Goal: Information Seeking & Learning: Learn about a topic

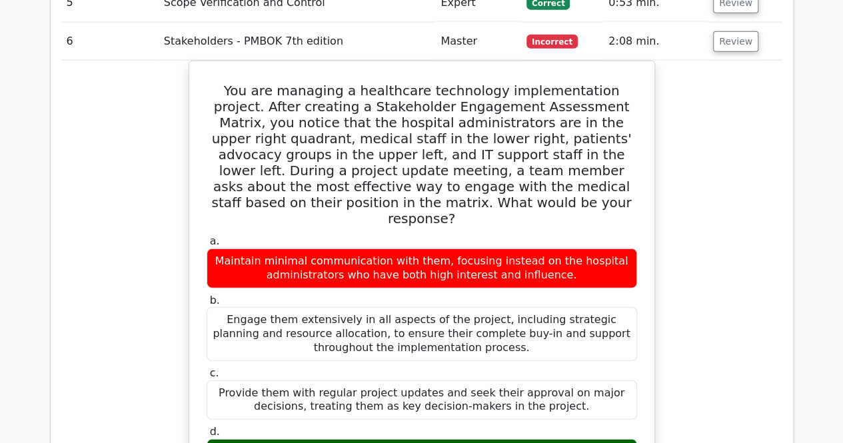
scroll to position [1535, 0]
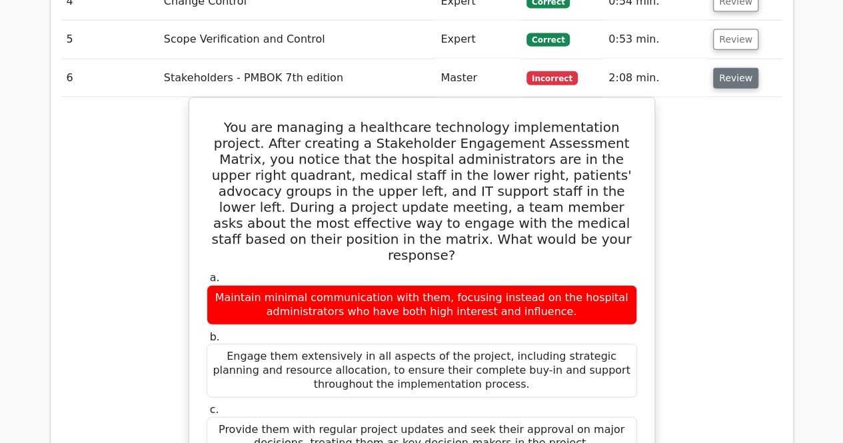
click at [724, 68] on button "Review" at bounding box center [735, 78] width 45 height 21
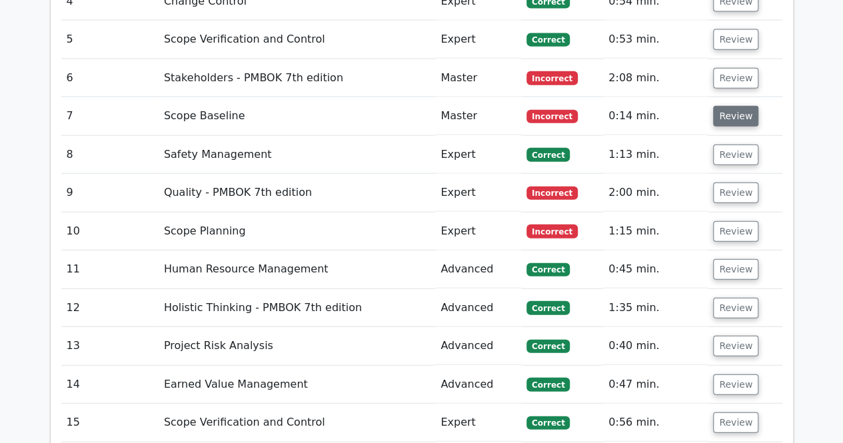
click at [728, 106] on button "Review" at bounding box center [735, 116] width 45 height 21
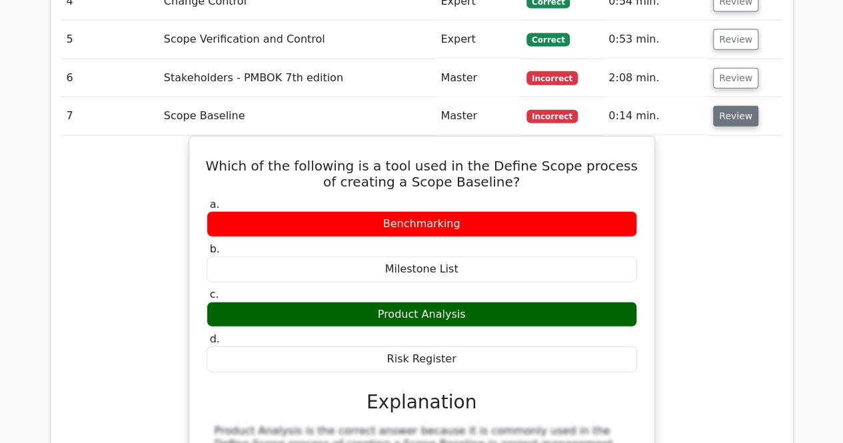
click at [728, 106] on button "Review" at bounding box center [735, 116] width 45 height 21
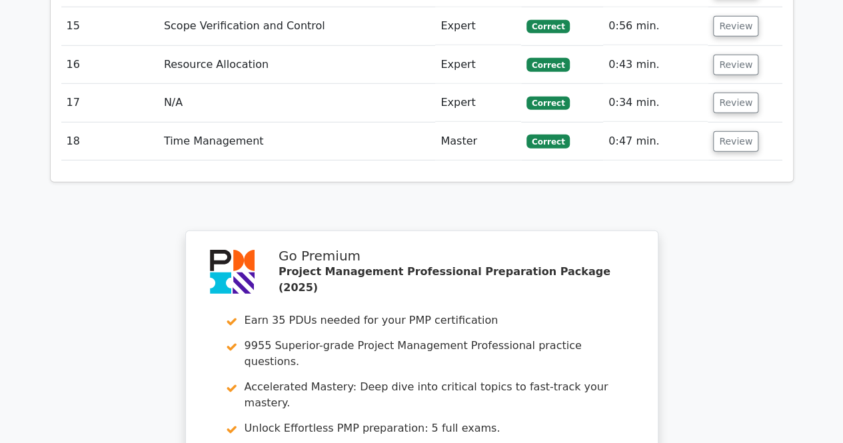
scroll to position [2134, 0]
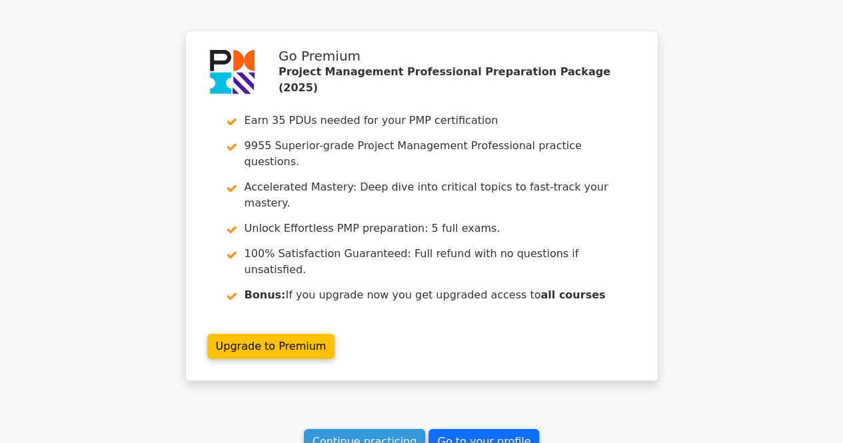
click at [474, 429] on link "Go to your profile" at bounding box center [483, 441] width 111 height 25
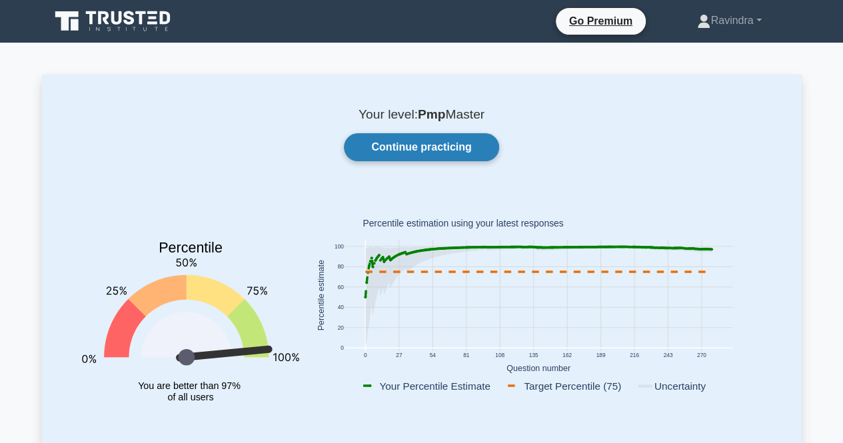
click at [420, 157] on link "Continue practicing" at bounding box center [421, 147] width 155 height 28
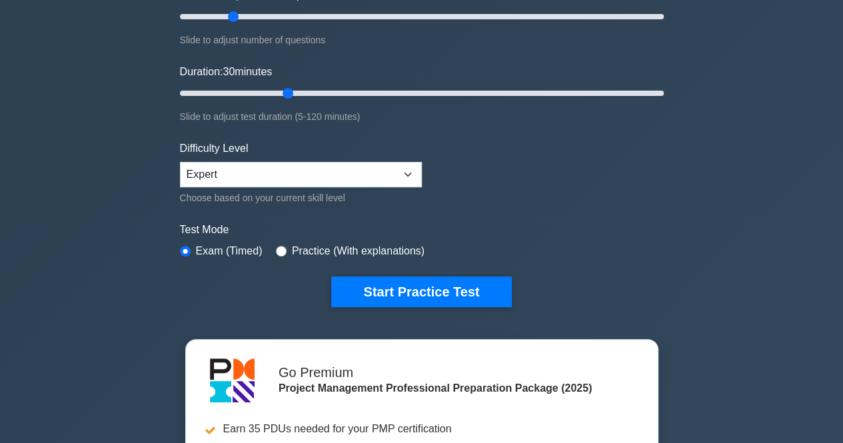
scroll to position [200, 0]
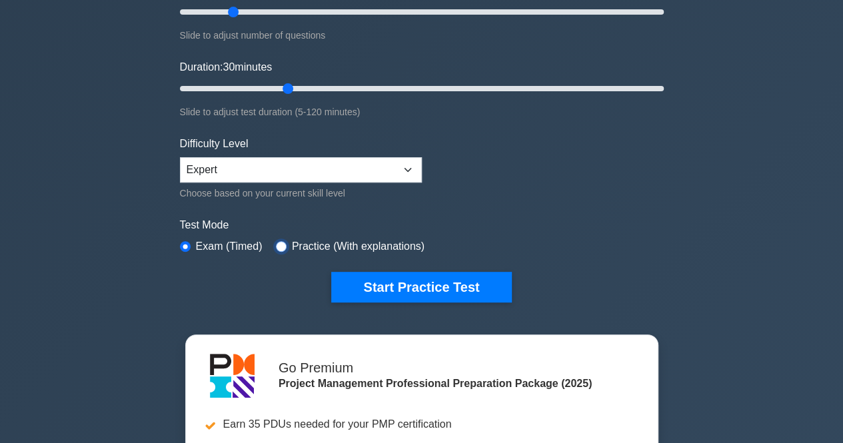
click at [276, 241] on input "radio" at bounding box center [281, 246] width 11 height 11
radio input "true"
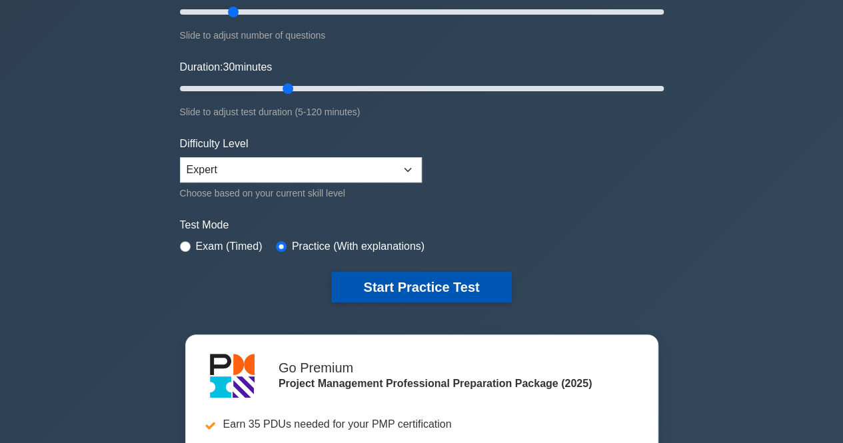
click at [375, 287] on button "Start Practice Test" at bounding box center [421, 287] width 180 height 31
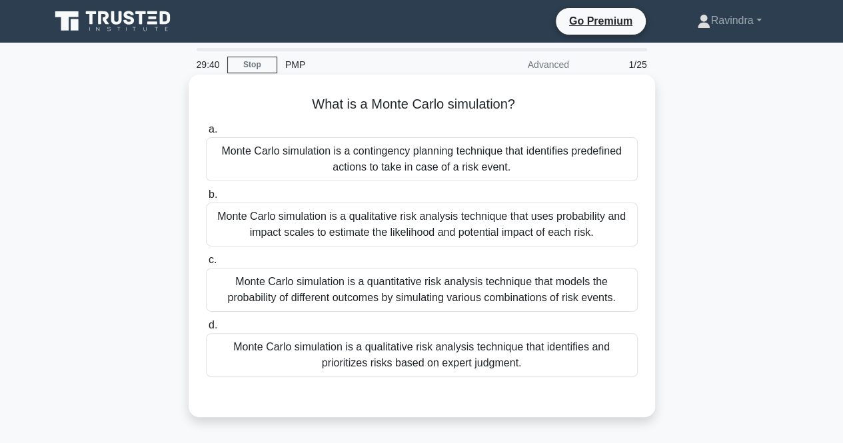
click at [441, 295] on div "Monte Carlo simulation is a quantitative risk analysis technique that models th…" at bounding box center [422, 290] width 432 height 44
click at [206, 265] on input "c. Monte Carlo simulation is a quantitative risk analysis technique that models…" at bounding box center [206, 260] width 0 height 9
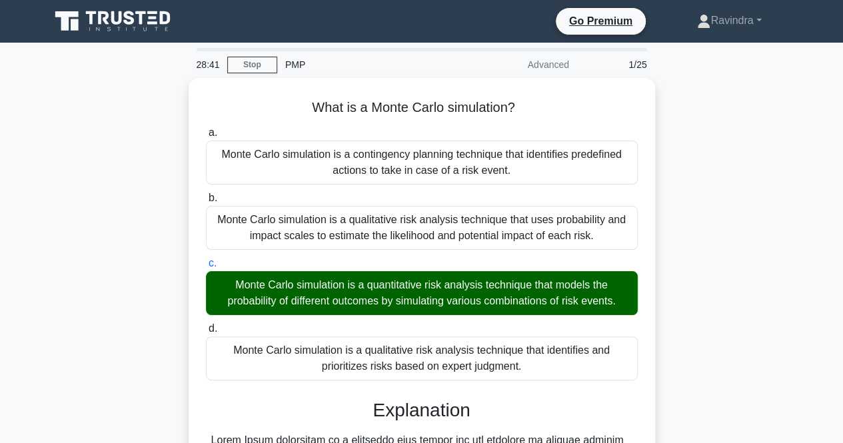
scroll to position [329, 0]
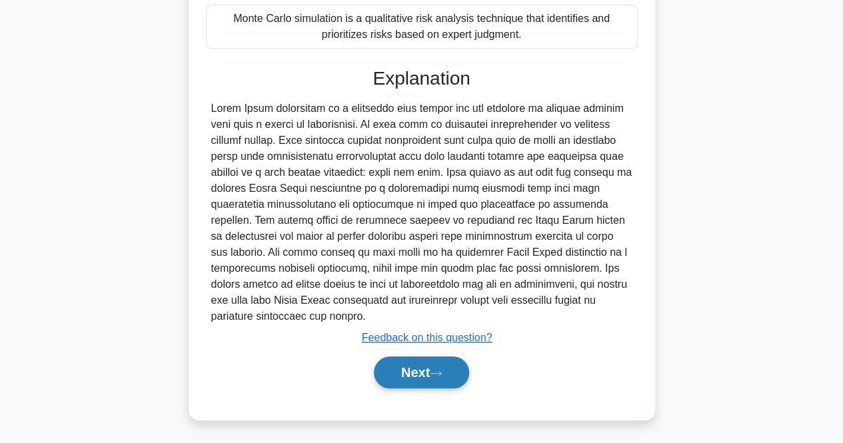
click at [404, 360] on button "Next" at bounding box center [421, 372] width 95 height 32
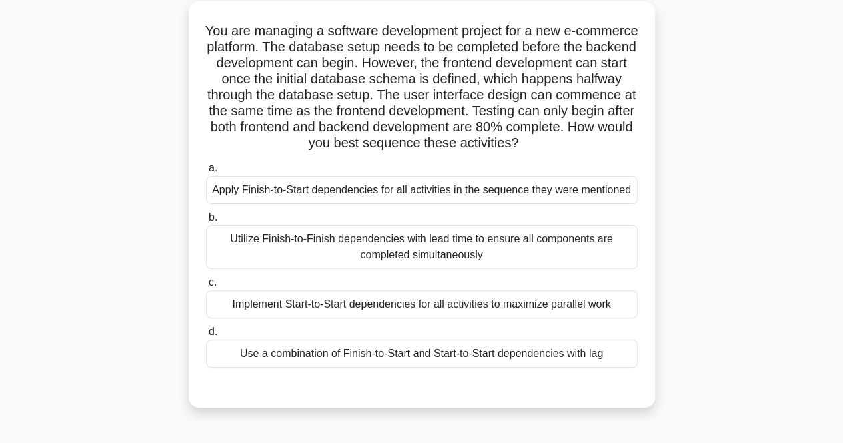
scroll to position [79, 0]
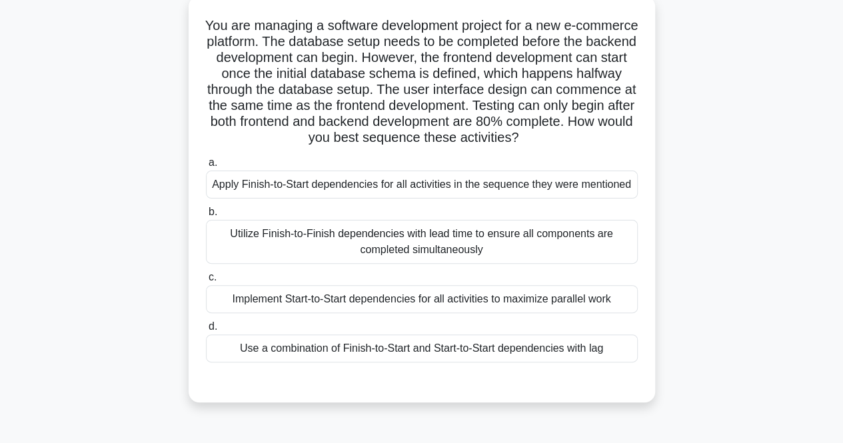
click at [578, 350] on div "Use a combination of Finish-to-Start and Start-to-Start dependencies with lag" at bounding box center [422, 348] width 432 height 28
click at [206, 331] on input "d. Use a combination of Finish-to-Start and Start-to-Start dependencies with lag" at bounding box center [206, 327] width 0 height 9
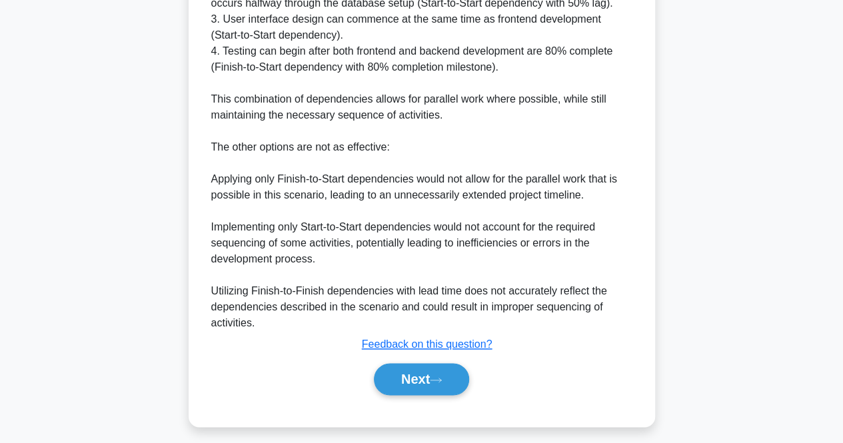
scroll to position [648, 0]
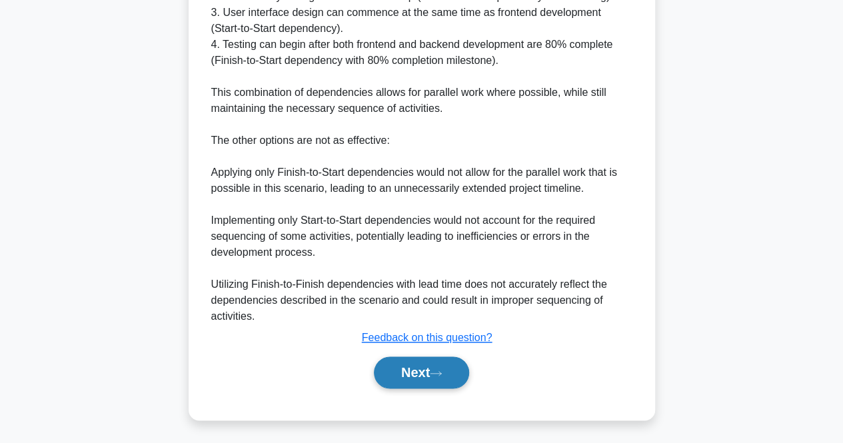
click at [420, 374] on button "Next" at bounding box center [421, 372] width 95 height 32
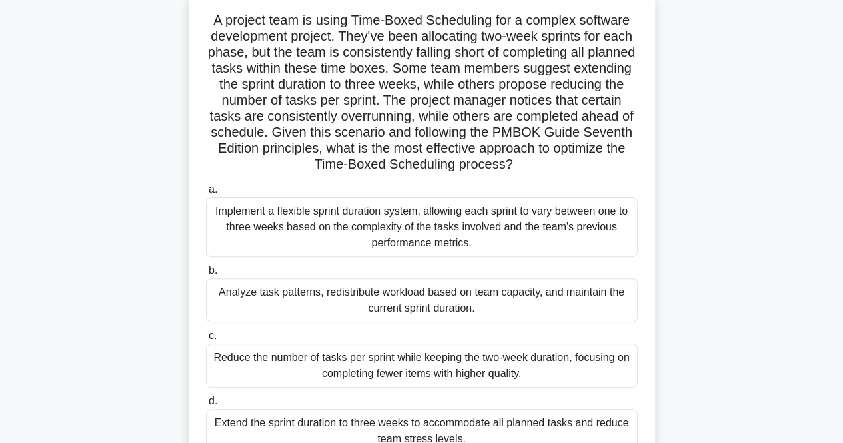
scroll to position [89, 0]
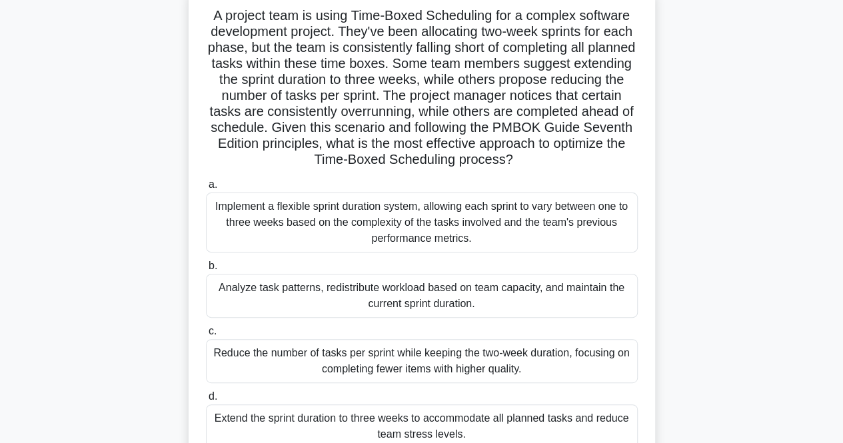
click at [589, 207] on div "Implement a flexible sprint duration system, allowing each sprint to vary betwe…" at bounding box center [422, 223] width 432 height 60
click at [206, 189] on input "a. Implement a flexible sprint duration system, allowing each sprint to vary be…" at bounding box center [206, 185] width 0 height 9
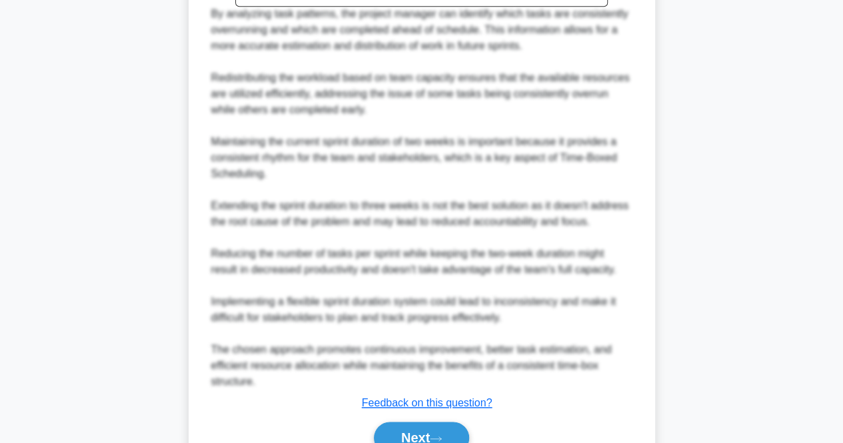
scroll to position [778, 0]
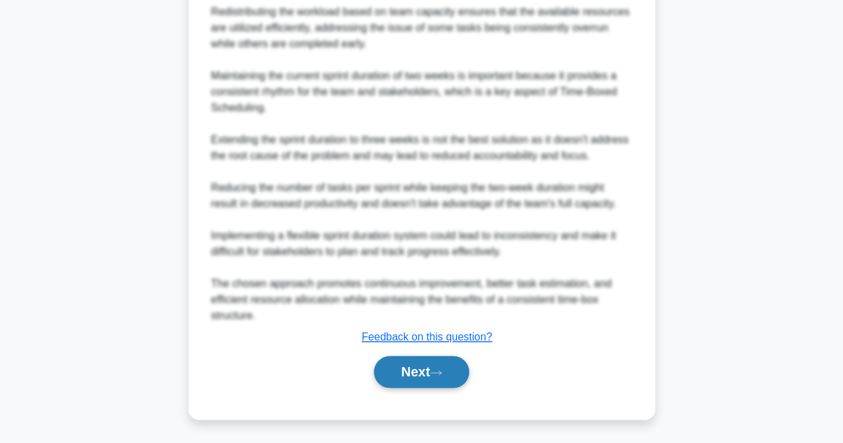
click at [420, 386] on button "Next" at bounding box center [421, 372] width 95 height 32
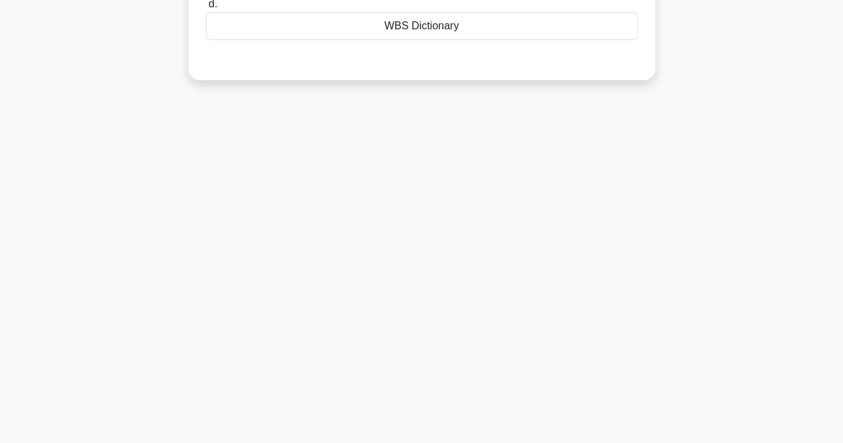
scroll to position [0, 0]
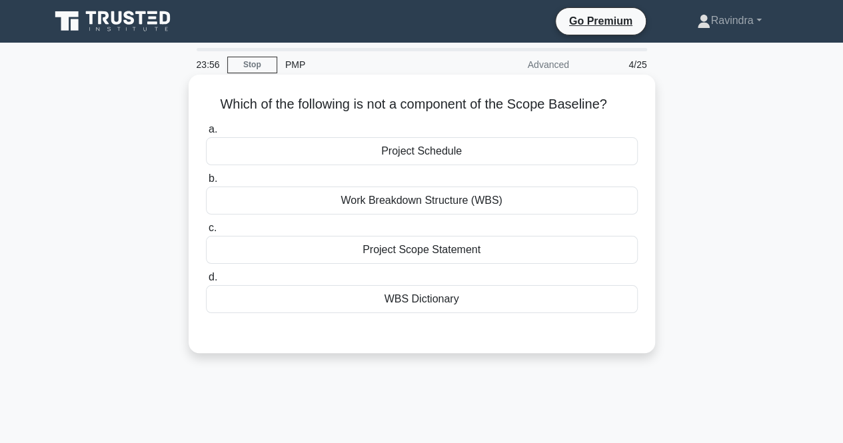
click at [560, 145] on div "Project Schedule" at bounding box center [422, 151] width 432 height 28
click at [206, 134] on input "a. Project Schedule" at bounding box center [206, 129] width 0 height 9
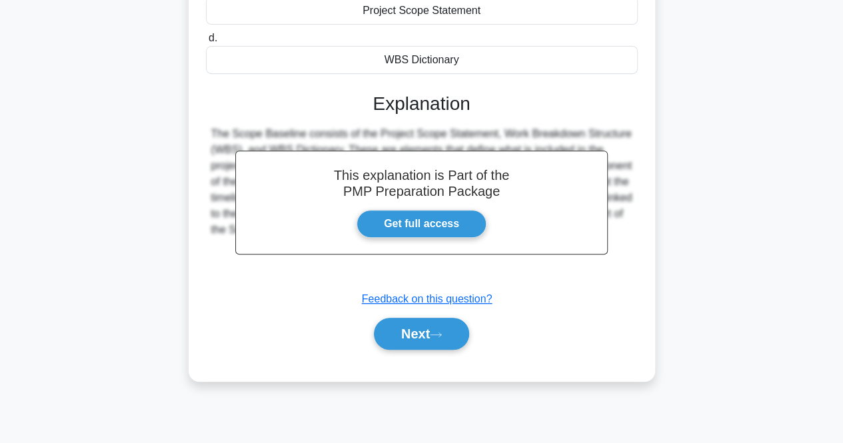
scroll to position [277, 0]
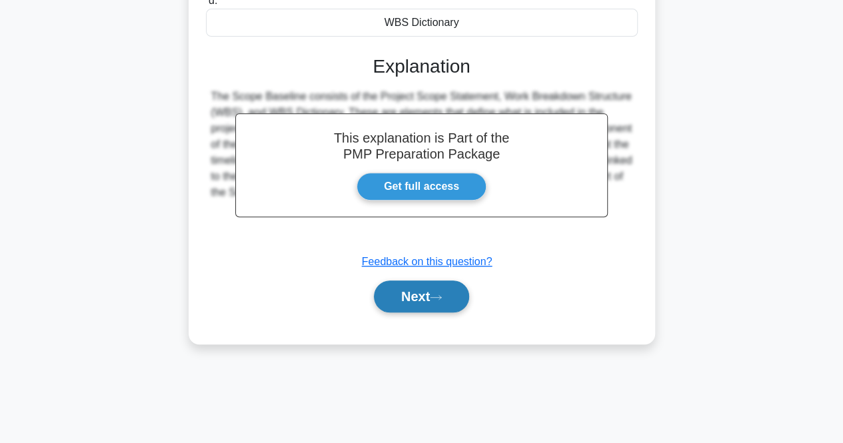
click at [424, 295] on button "Next" at bounding box center [421, 297] width 95 height 32
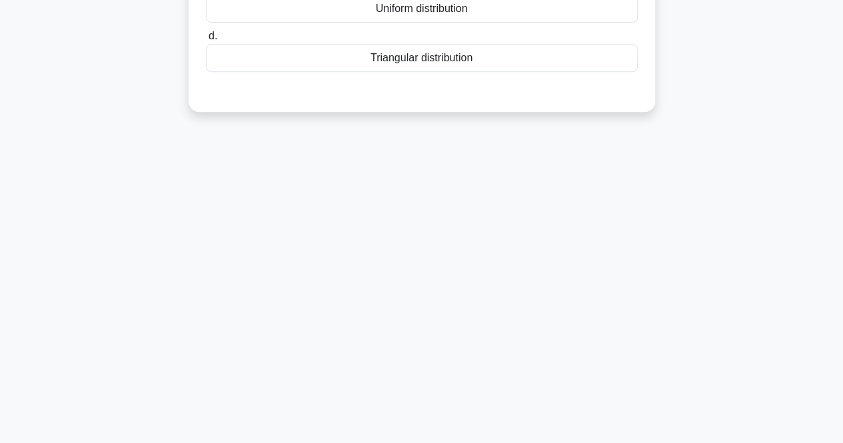
scroll to position [0, 0]
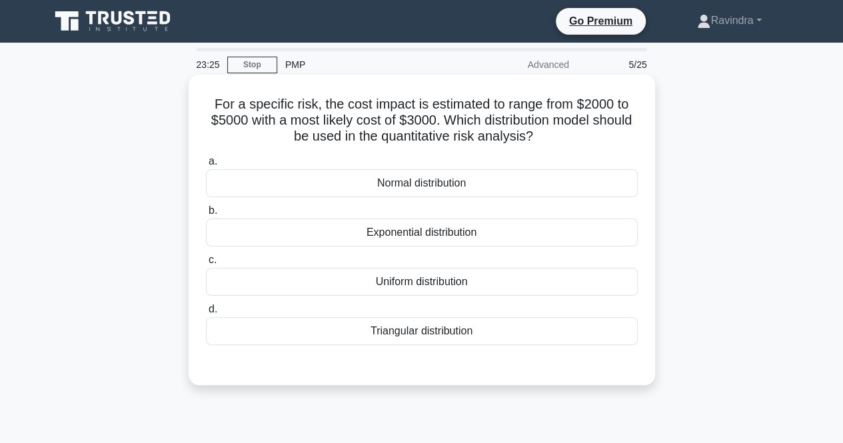
click at [479, 340] on div "Triangular distribution" at bounding box center [422, 331] width 432 height 28
click at [206, 314] on input "d. Triangular distribution" at bounding box center [206, 309] width 0 height 9
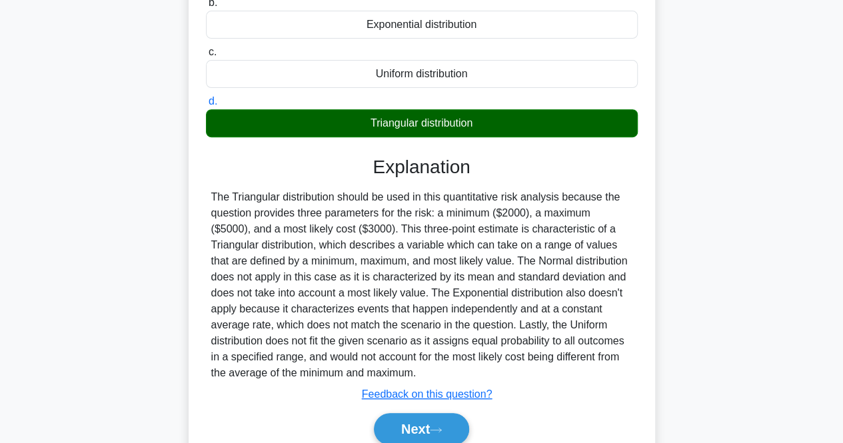
scroll to position [212, 0]
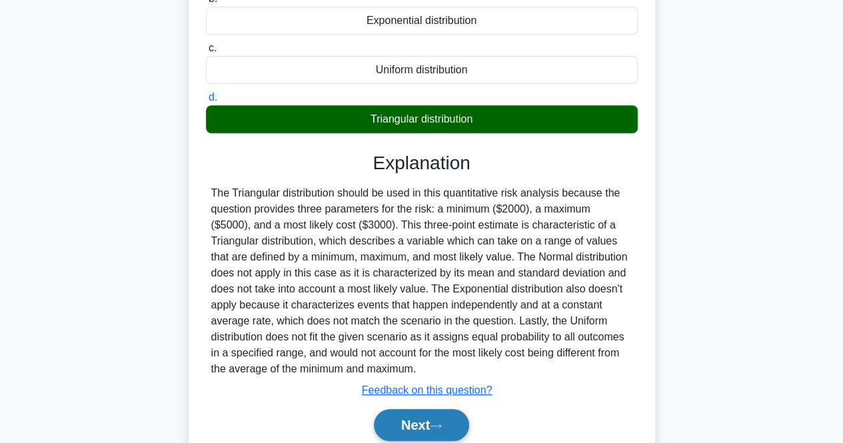
click at [467, 423] on button "Next" at bounding box center [421, 425] width 95 height 32
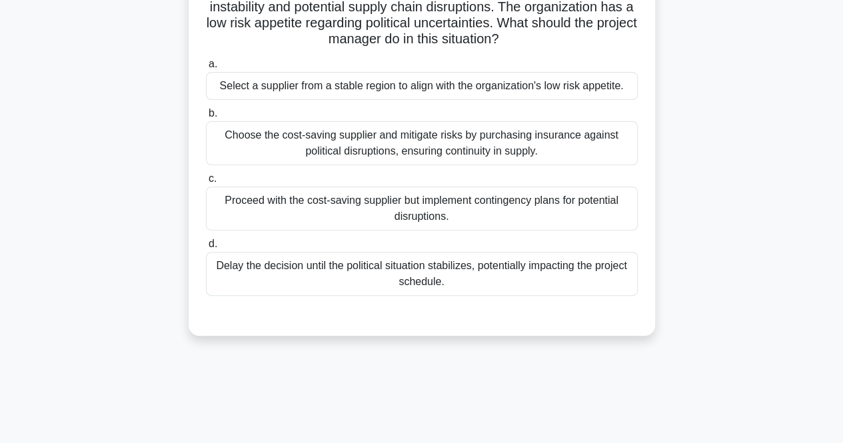
scroll to position [79, 0]
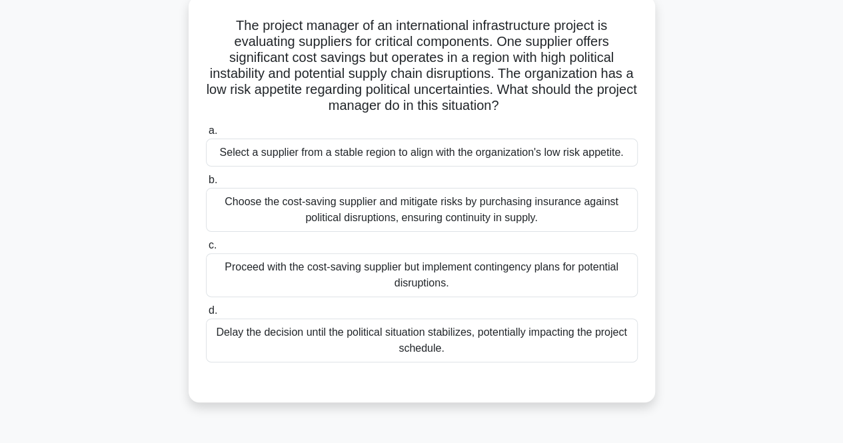
click at [376, 267] on div "Proceed with the cost-saving supplier but implement contingency plans for poten…" at bounding box center [422, 275] width 432 height 44
click at [206, 250] on input "c. Proceed with the cost-saving supplier but implement contingency plans for po…" at bounding box center [206, 245] width 0 height 9
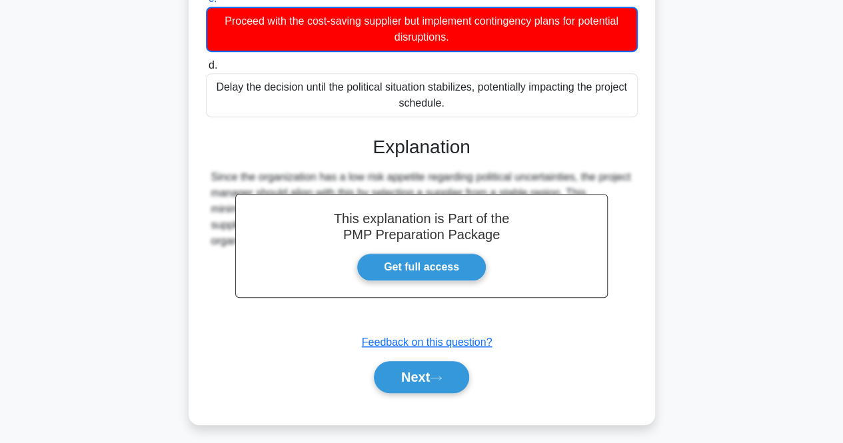
scroll to position [330, 0]
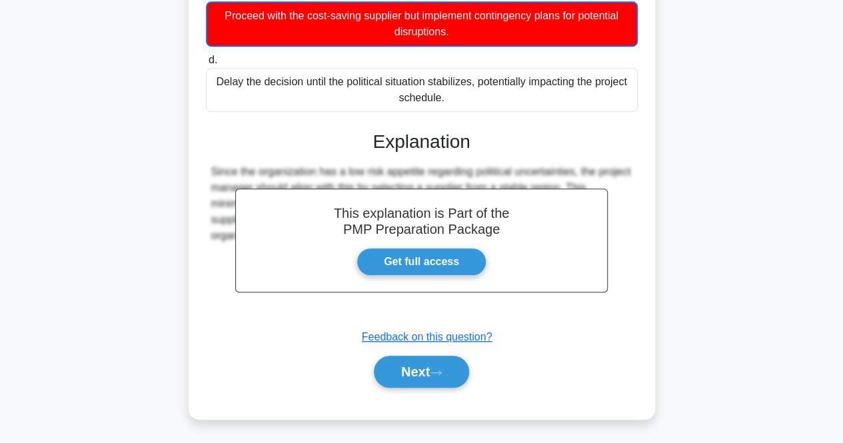
click at [421, 352] on div "Next" at bounding box center [422, 371] width 432 height 43
click at [423, 378] on button "Next" at bounding box center [421, 372] width 95 height 32
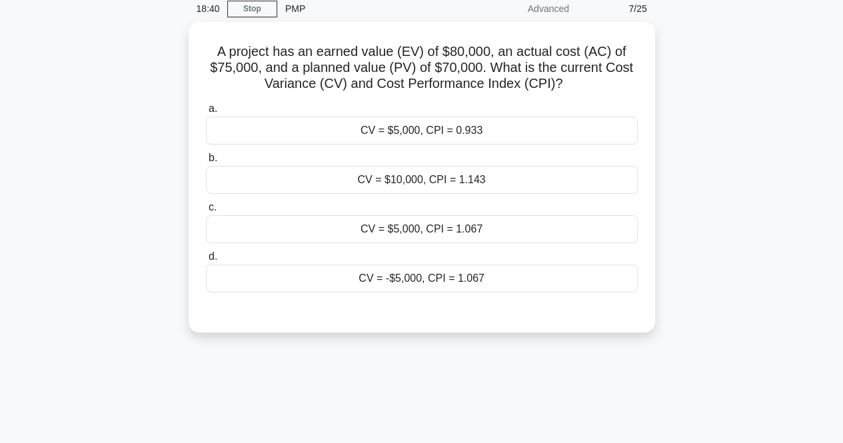
scroll to position [77, 0]
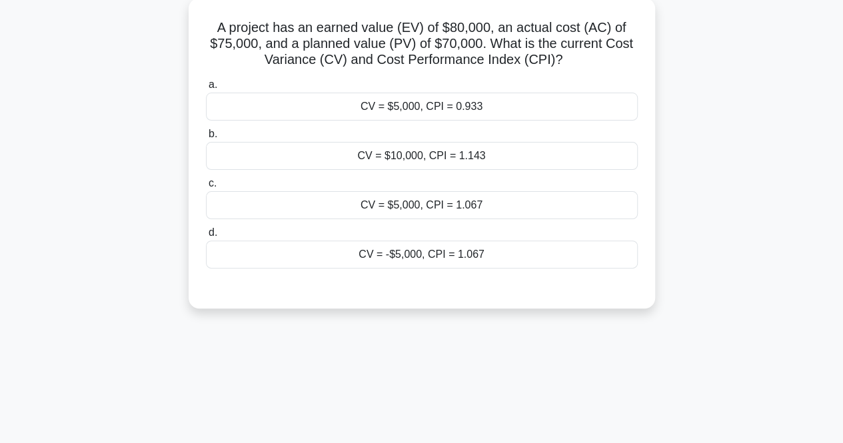
click at [376, 205] on div "CV = $5,000, CPI = 1.067" at bounding box center [422, 205] width 432 height 28
click at [206, 188] on input "c. CV = $5,000, CPI = 1.067" at bounding box center [206, 183] width 0 height 9
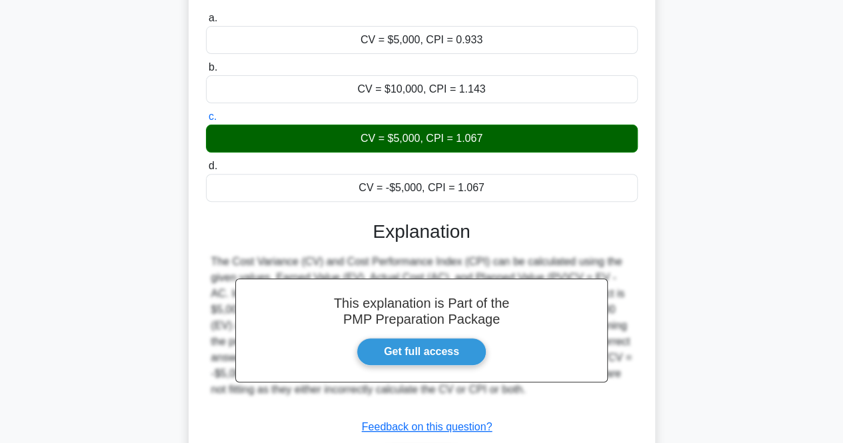
scroll to position [277, 0]
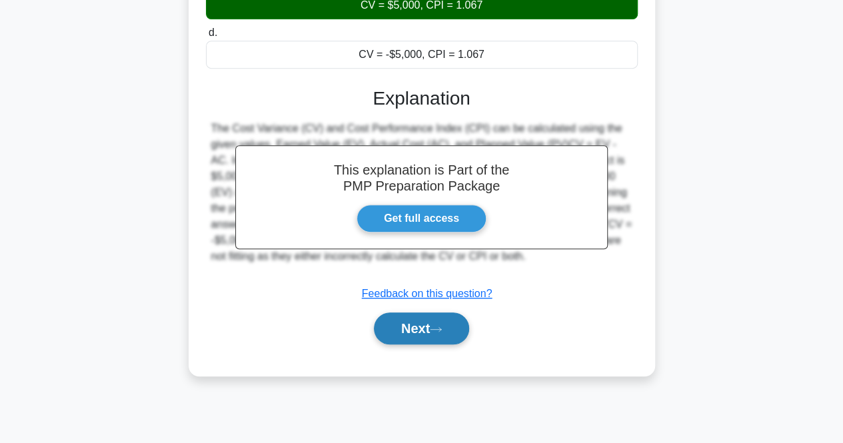
click at [414, 316] on button "Next" at bounding box center [421, 329] width 95 height 32
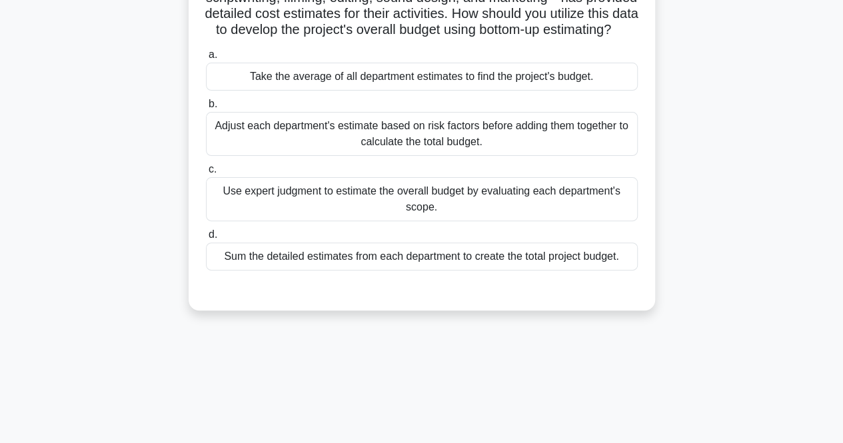
scroll to position [143, 0]
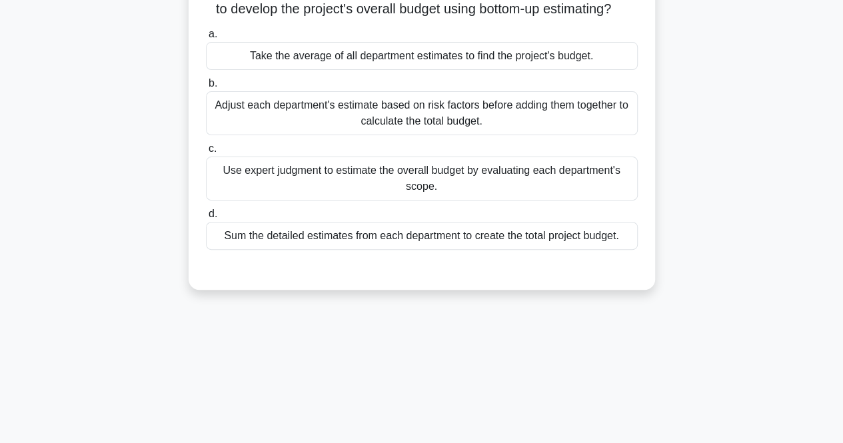
click at [319, 250] on div "Sum the detailed estimates from each department to create the total project bud…" at bounding box center [422, 236] width 432 height 28
click at [206, 219] on input "d. Sum the detailed estimates from each department to create the total project …" at bounding box center [206, 214] width 0 height 9
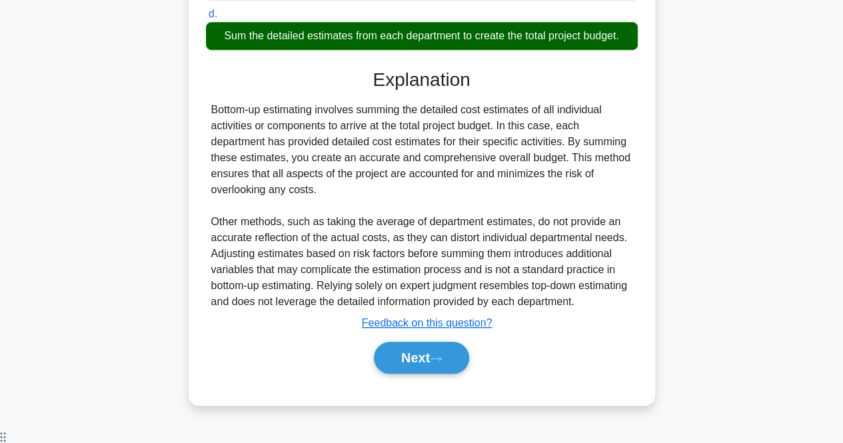
scroll to position [344, 0]
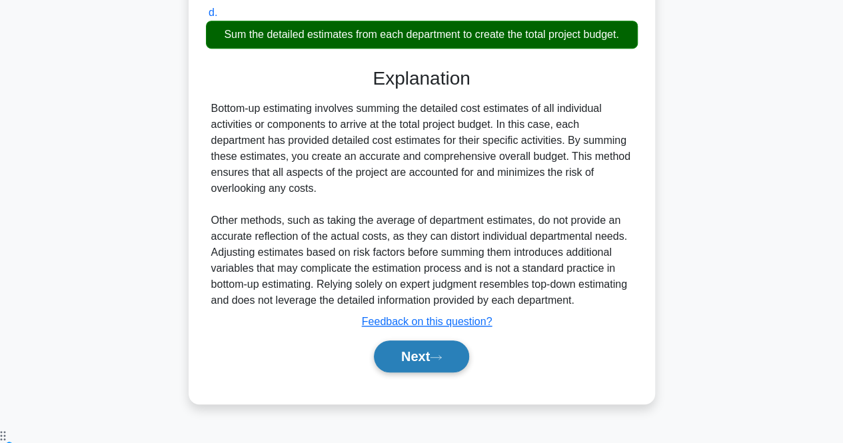
click at [389, 372] on button "Next" at bounding box center [421, 356] width 95 height 32
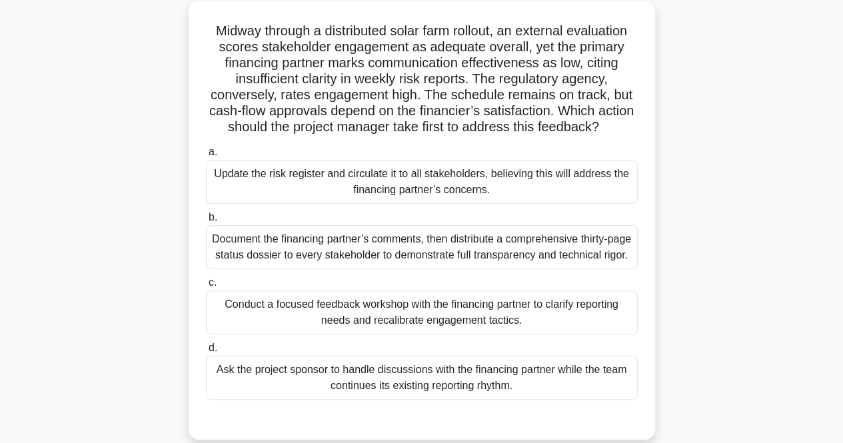
scroll to position [143, 0]
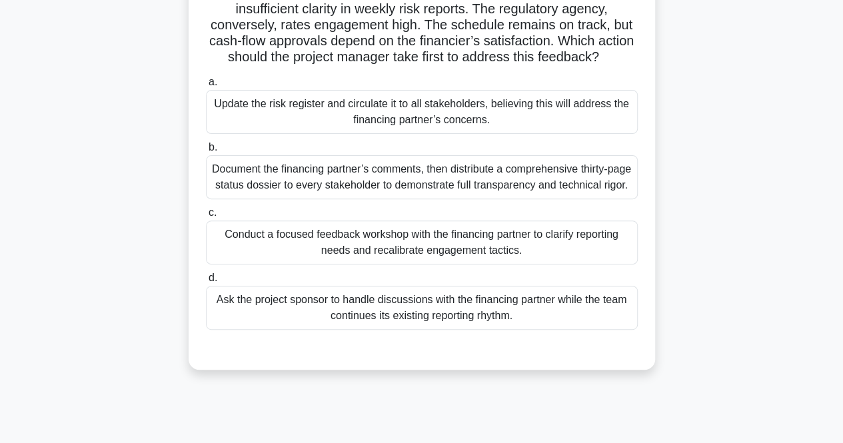
click at [600, 265] on div "Conduct a focused feedback workshop with the financing partner to clarify repor…" at bounding box center [422, 243] width 432 height 44
click at [206, 217] on input "c. Conduct a focused feedback workshop with the financing partner to clarify re…" at bounding box center [206, 213] width 0 height 9
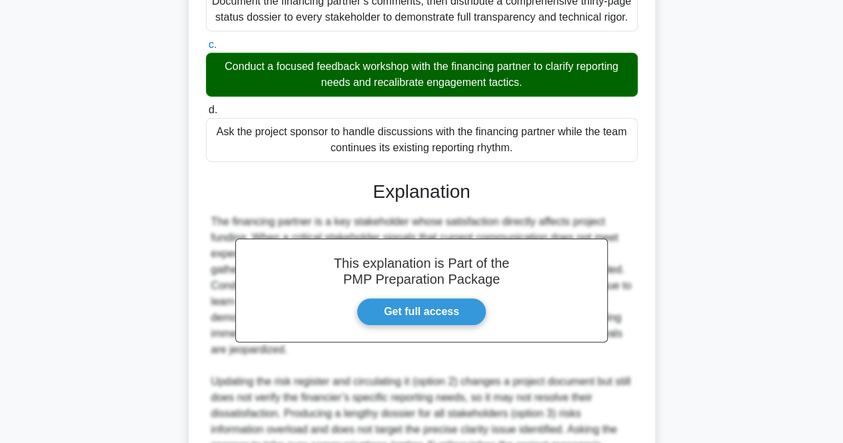
scroll to position [536, 0]
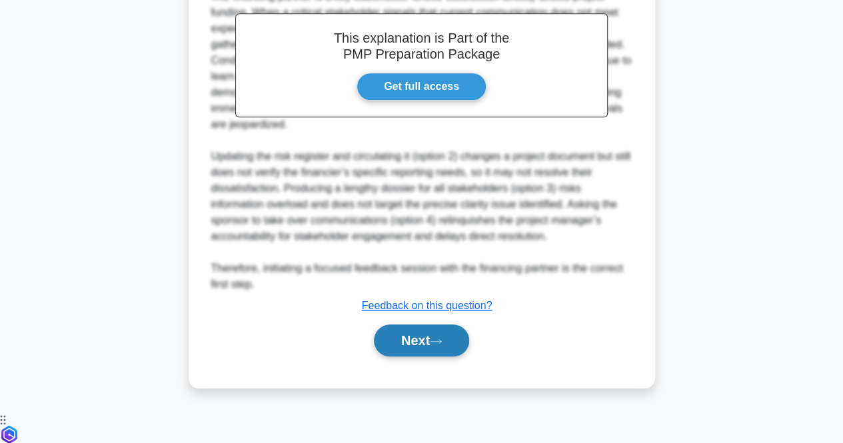
click at [430, 356] on button "Next" at bounding box center [421, 341] width 95 height 32
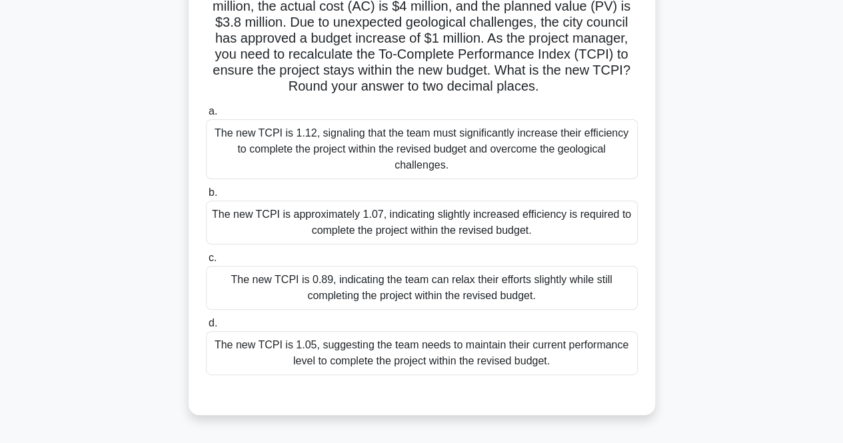
scroll to position [67, 0]
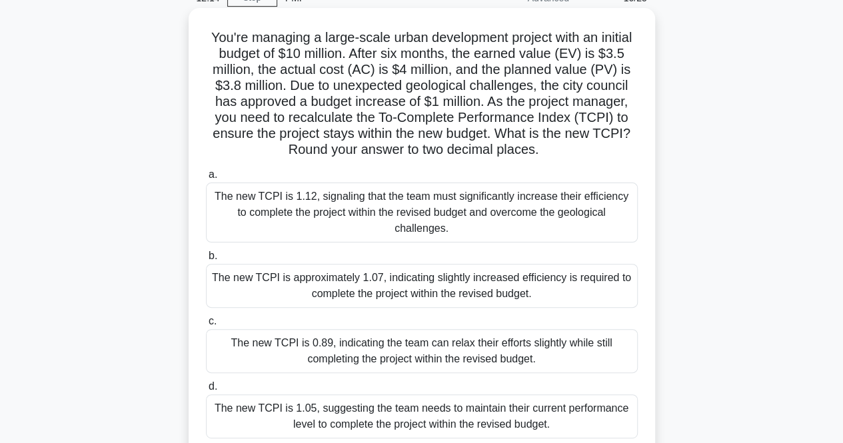
click at [488, 275] on div "The new TCPI is approximately 1.07, indicating slightly increased efficiency is…" at bounding box center [422, 286] width 432 height 44
click at [206, 261] on input "b. The new TCPI is approximately 1.07, indicating slightly increased efficiency…" at bounding box center [206, 256] width 0 height 9
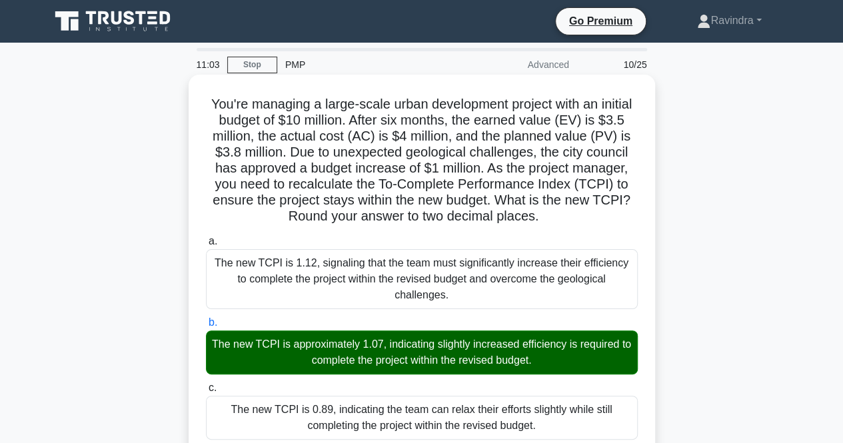
scroll to position [376, 0]
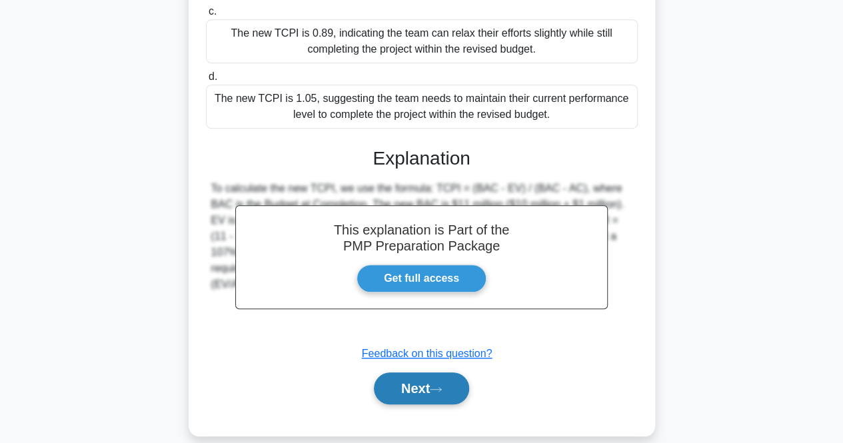
click at [407, 379] on button "Next" at bounding box center [421, 388] width 95 height 32
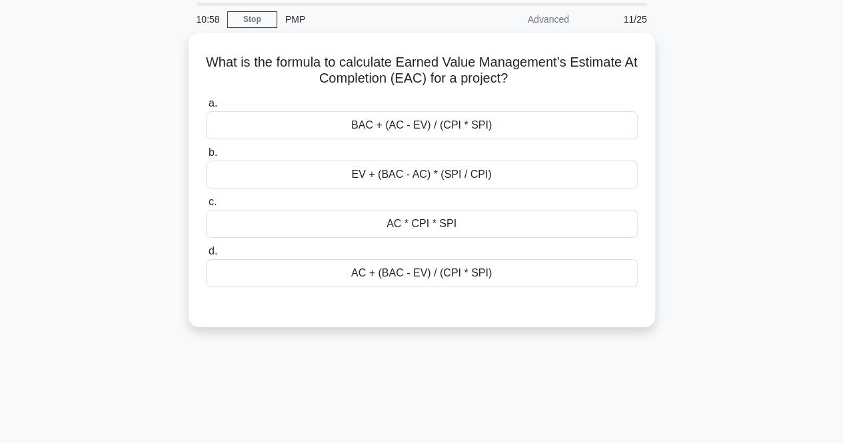
scroll to position [67, 0]
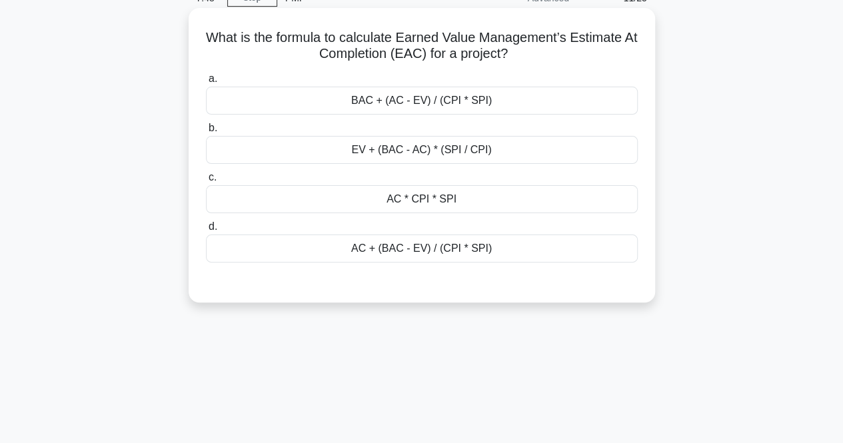
click at [268, 143] on div "EV + (BAC - AC) * (SPI / CPI)" at bounding box center [422, 150] width 432 height 28
click at [206, 133] on input "b. EV + (BAC - AC) * (SPI / CPI)" at bounding box center [206, 128] width 0 height 9
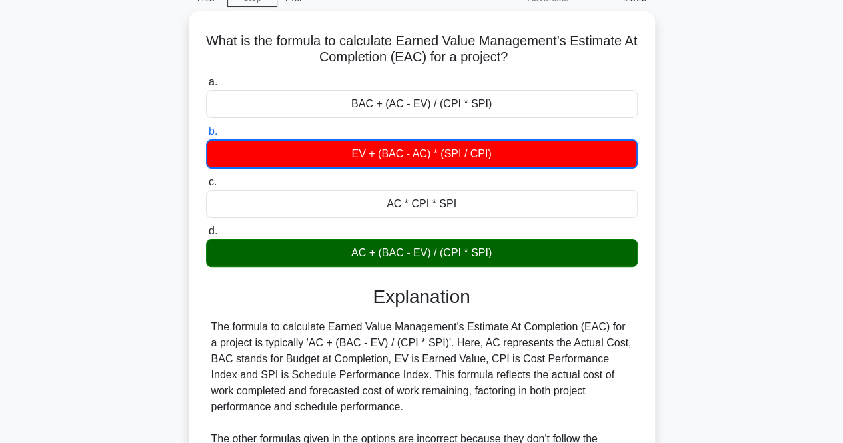
scroll to position [277, 0]
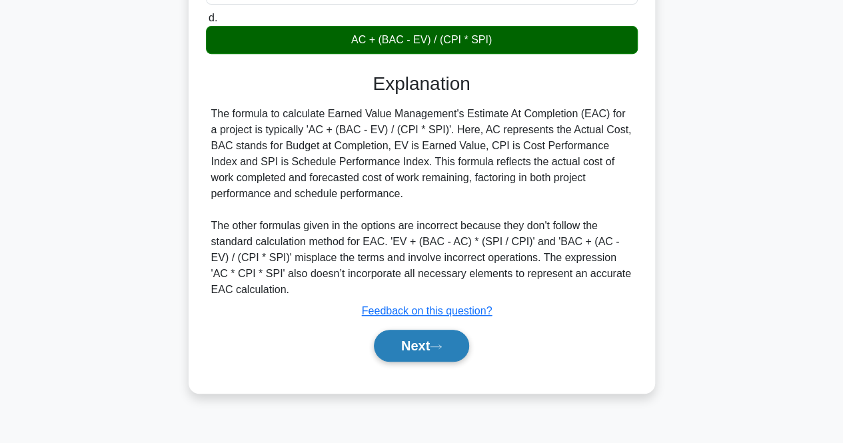
click at [389, 353] on button "Next" at bounding box center [421, 346] width 95 height 32
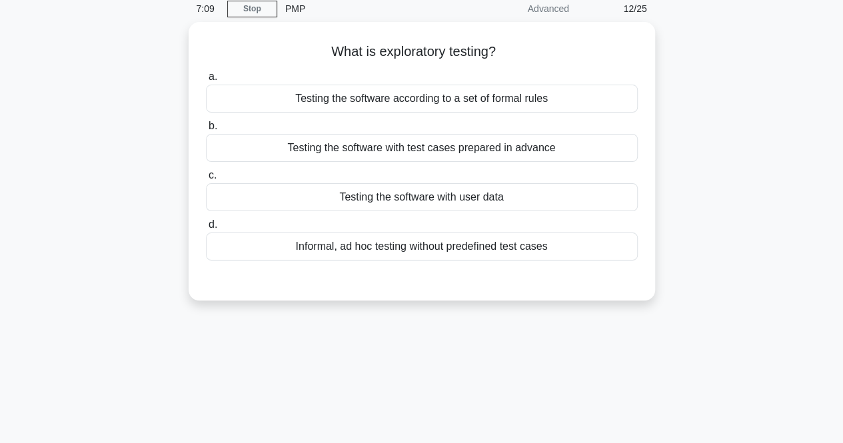
scroll to position [77, 0]
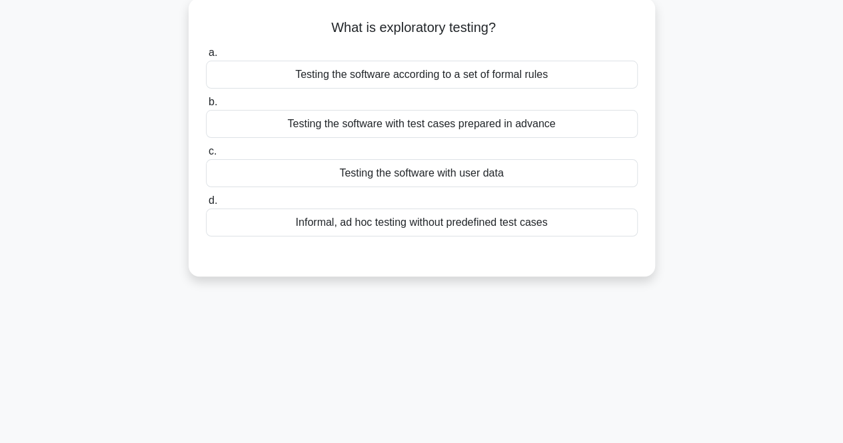
click at [283, 223] on div "Informal, ad hoc testing without predefined test cases" at bounding box center [422, 223] width 432 height 28
click at [206, 205] on input "d. Informal, ad hoc testing without predefined test cases" at bounding box center [206, 201] width 0 height 9
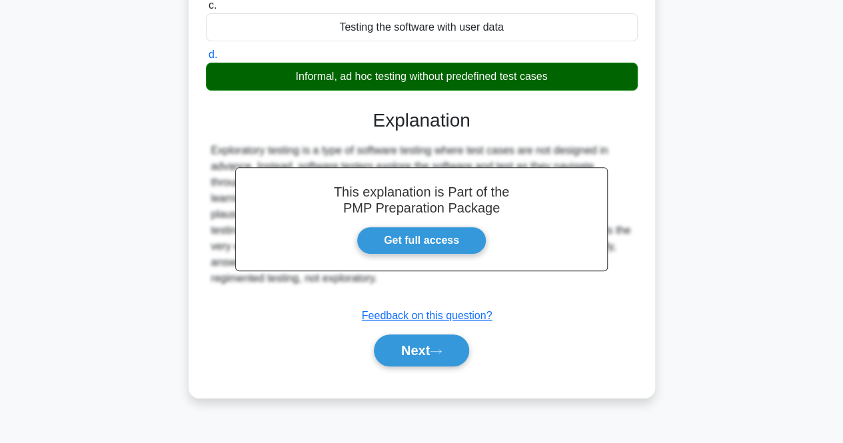
scroll to position [277, 0]
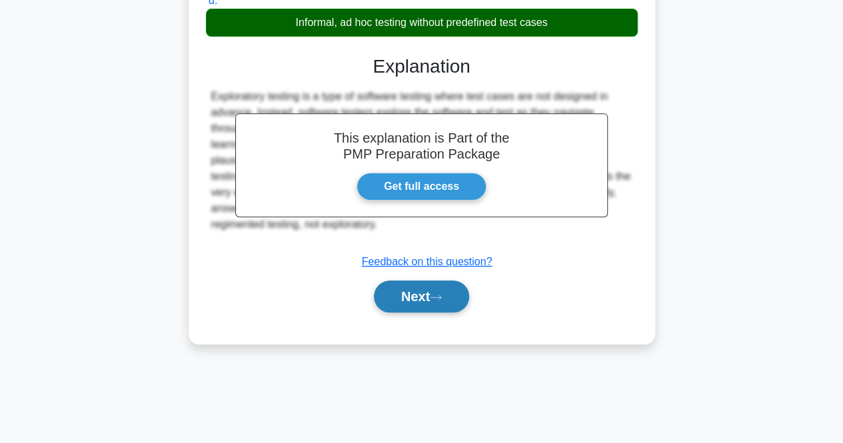
click at [380, 289] on button "Next" at bounding box center [421, 297] width 95 height 32
click at [408, 287] on button "Next" at bounding box center [421, 297] width 95 height 32
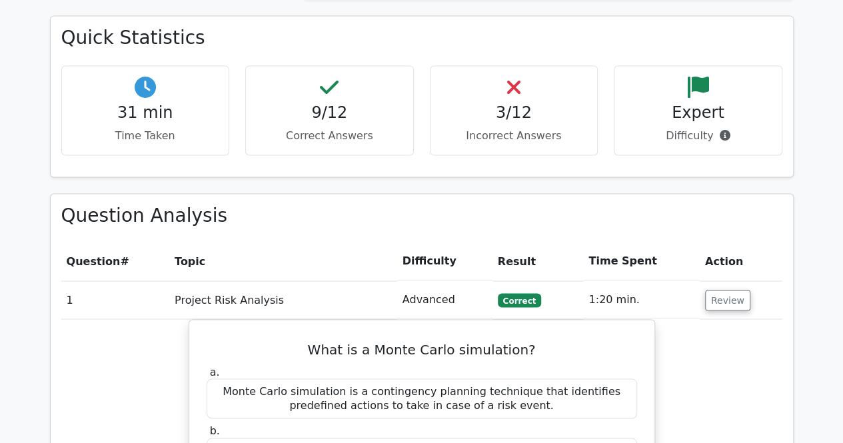
scroll to position [999, 0]
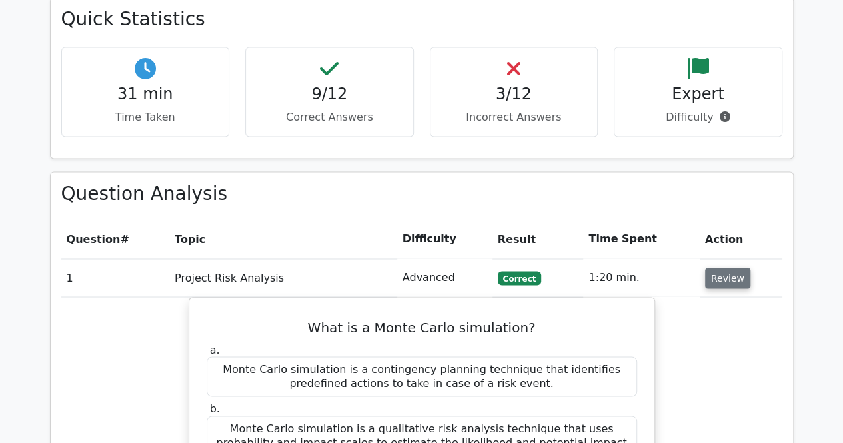
click at [717, 268] on button "Review" at bounding box center [727, 278] width 45 height 21
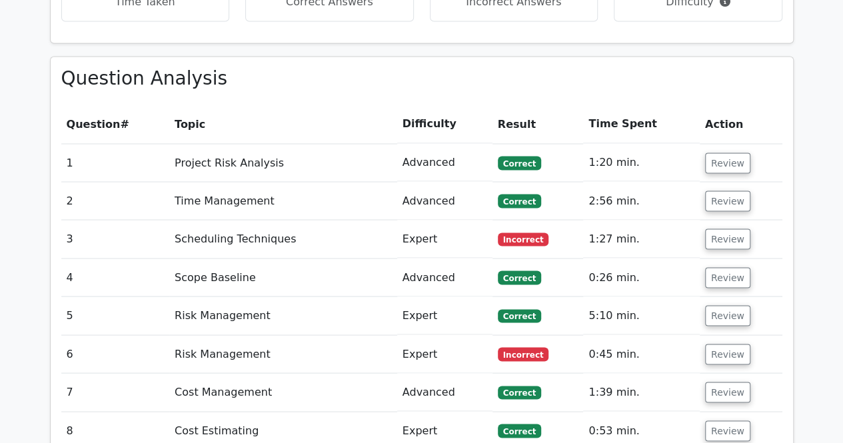
scroll to position [1133, 0]
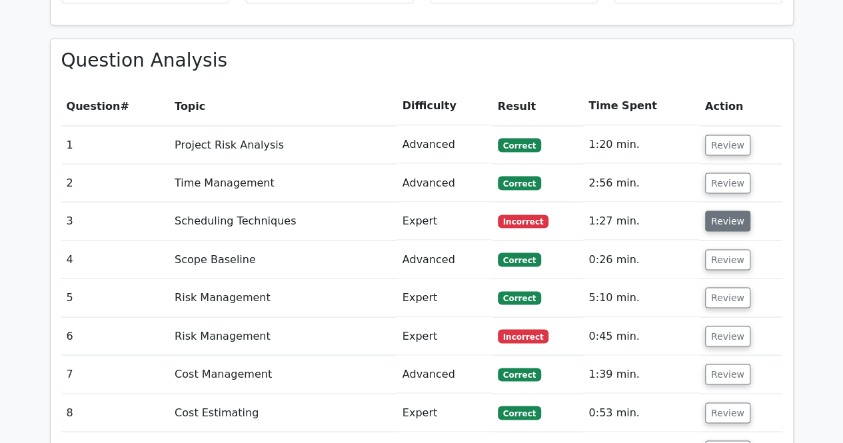
click at [722, 211] on button "Review" at bounding box center [727, 221] width 45 height 21
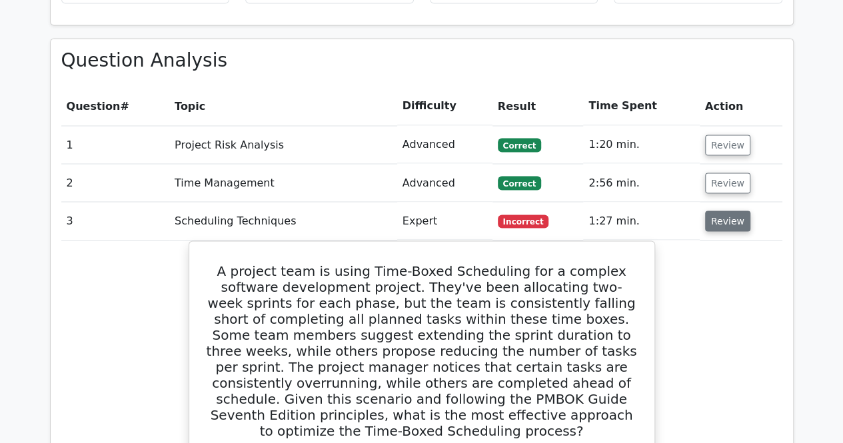
click at [722, 211] on button "Review" at bounding box center [727, 221] width 45 height 21
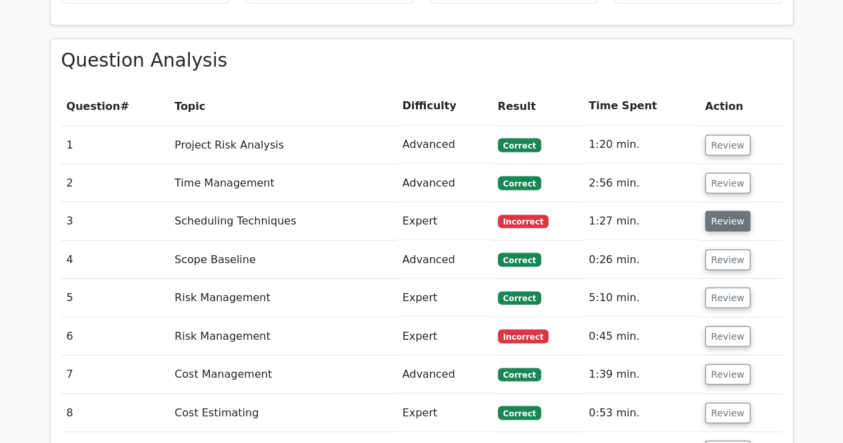
scroll to position [1199, 0]
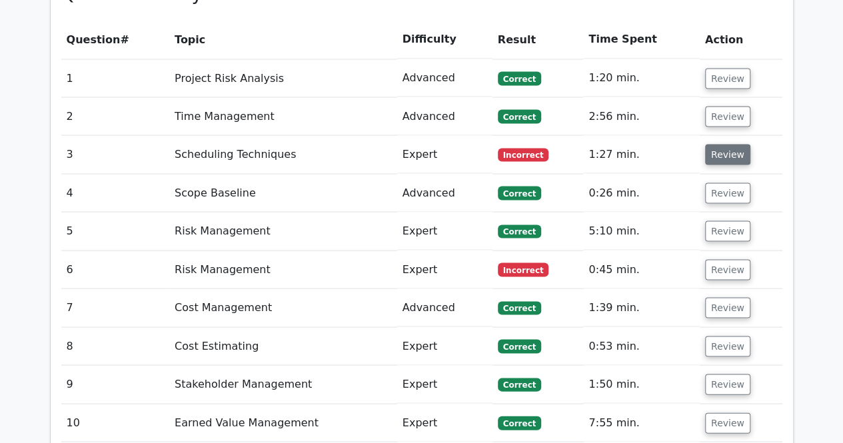
click at [722, 221] on button "Review" at bounding box center [727, 231] width 45 height 21
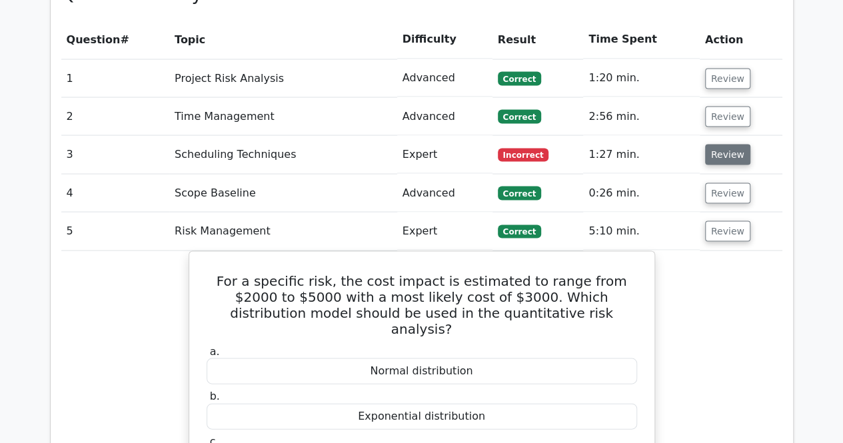
click at [722, 221] on button "Review" at bounding box center [727, 231] width 45 height 21
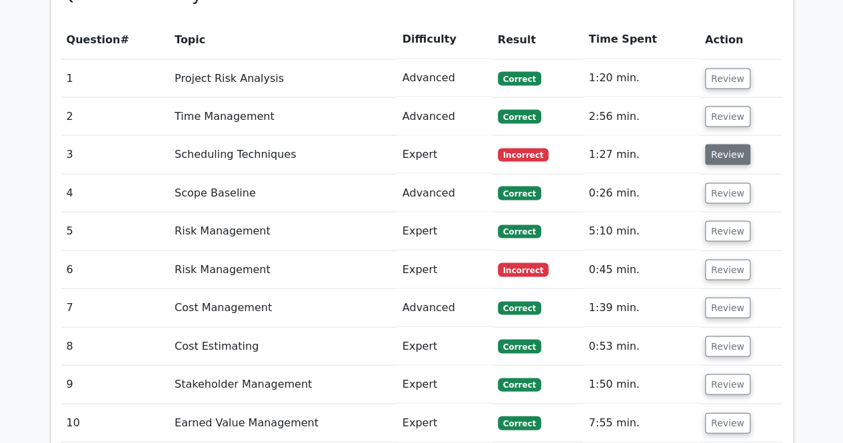
scroll to position [1266, 0]
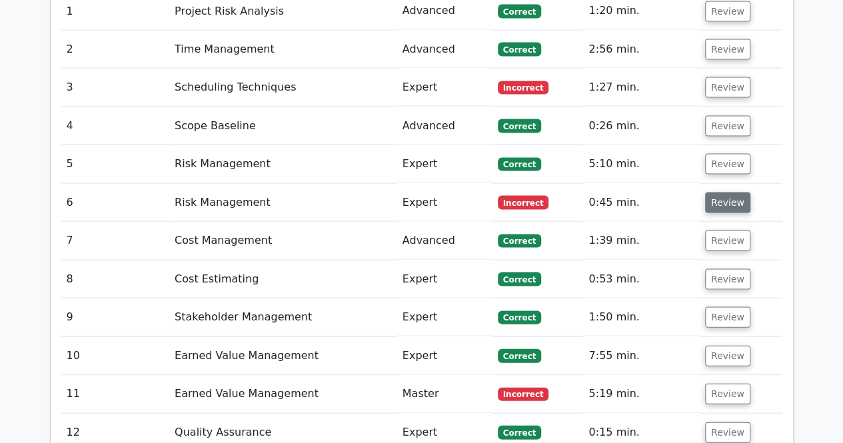
click at [722, 193] on button "Review" at bounding box center [727, 203] width 45 height 21
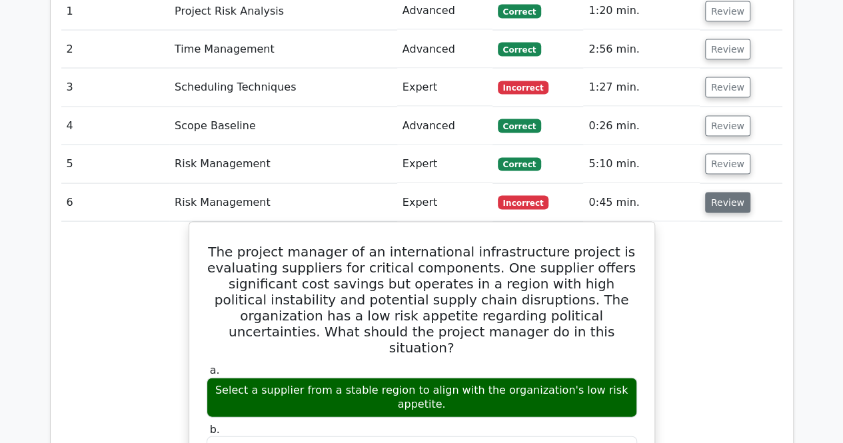
click at [722, 193] on button "Review" at bounding box center [727, 203] width 45 height 21
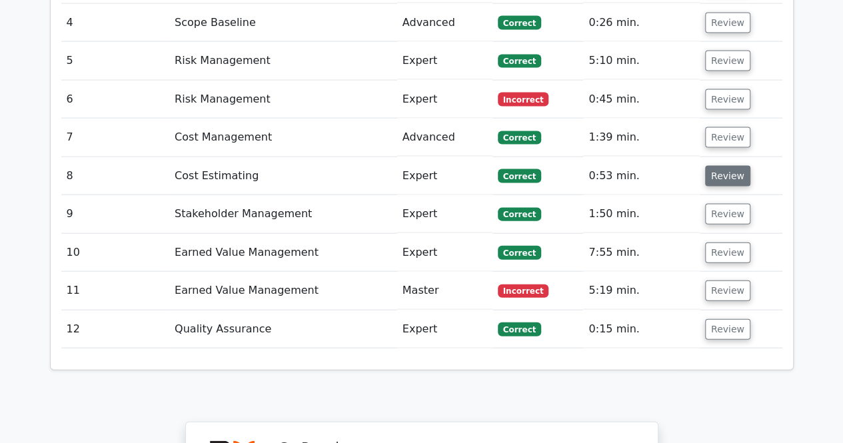
scroll to position [1399, 0]
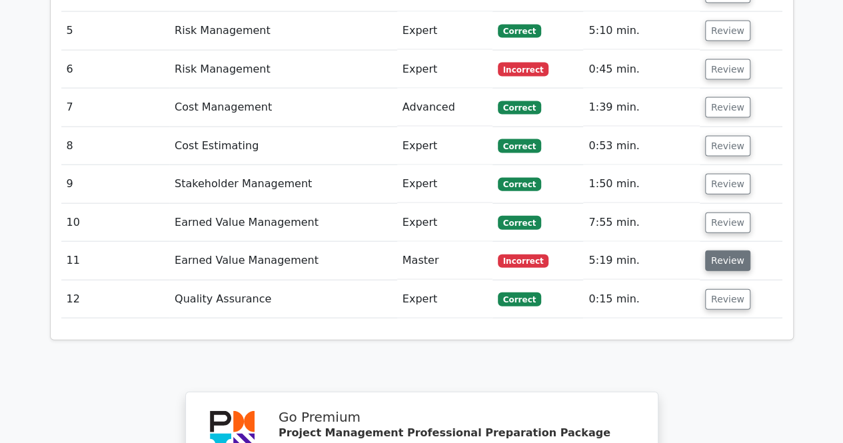
click at [709, 251] on button "Review" at bounding box center [727, 261] width 45 height 21
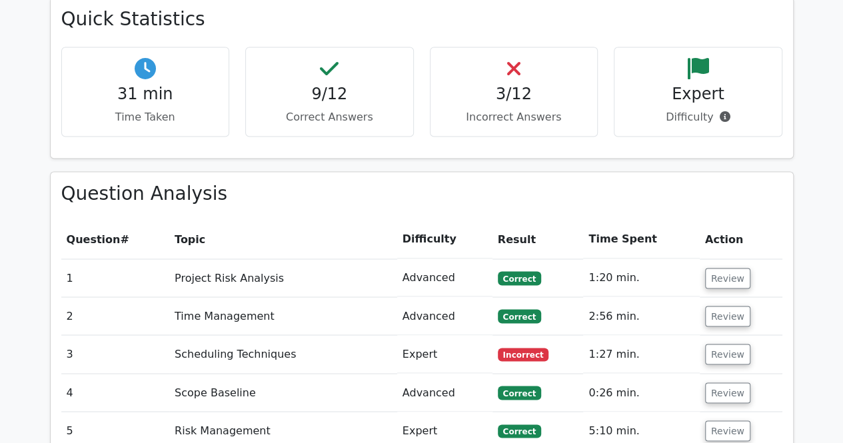
scroll to position [1133, 0]
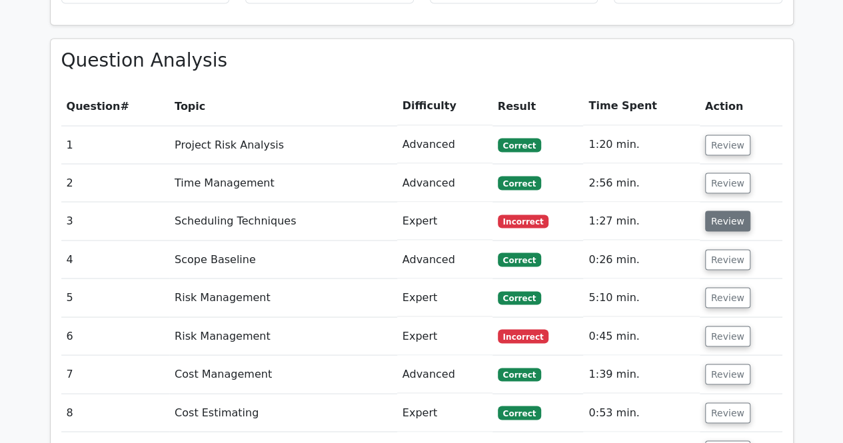
click at [713, 211] on button "Review" at bounding box center [727, 221] width 45 height 21
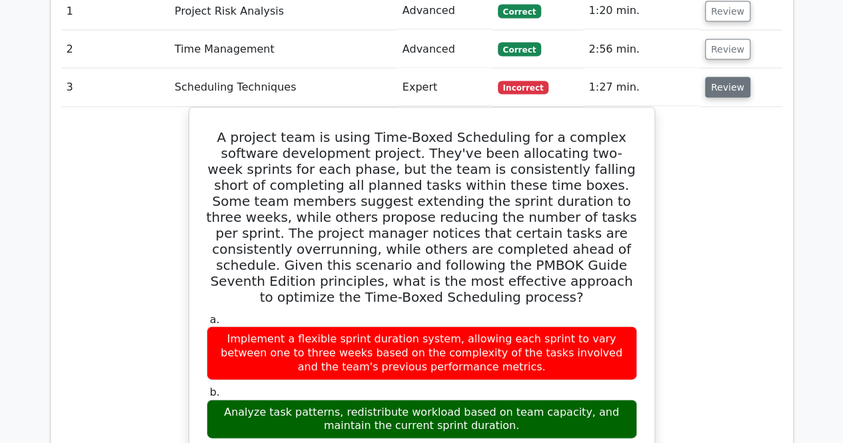
scroll to position [1333, 0]
